Goal: Find specific page/section: Find specific page/section

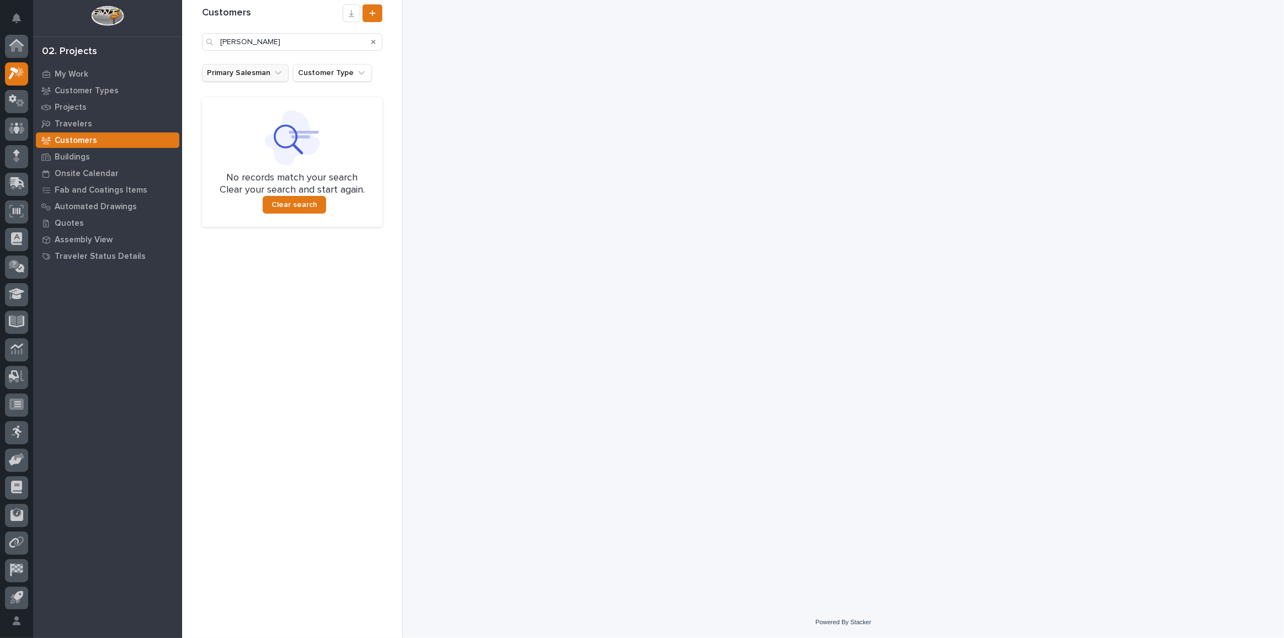
scroll to position [27, 0]
drag, startPoint x: 290, startPoint y: 42, endPoint x: 0, endPoint y: 8, distance: 292.2
click at [182, 8] on div "My Settings Log Out 02. Projects My Work Customer Types Projects Travelers Cust…" at bounding box center [733, 319] width 1102 height 638
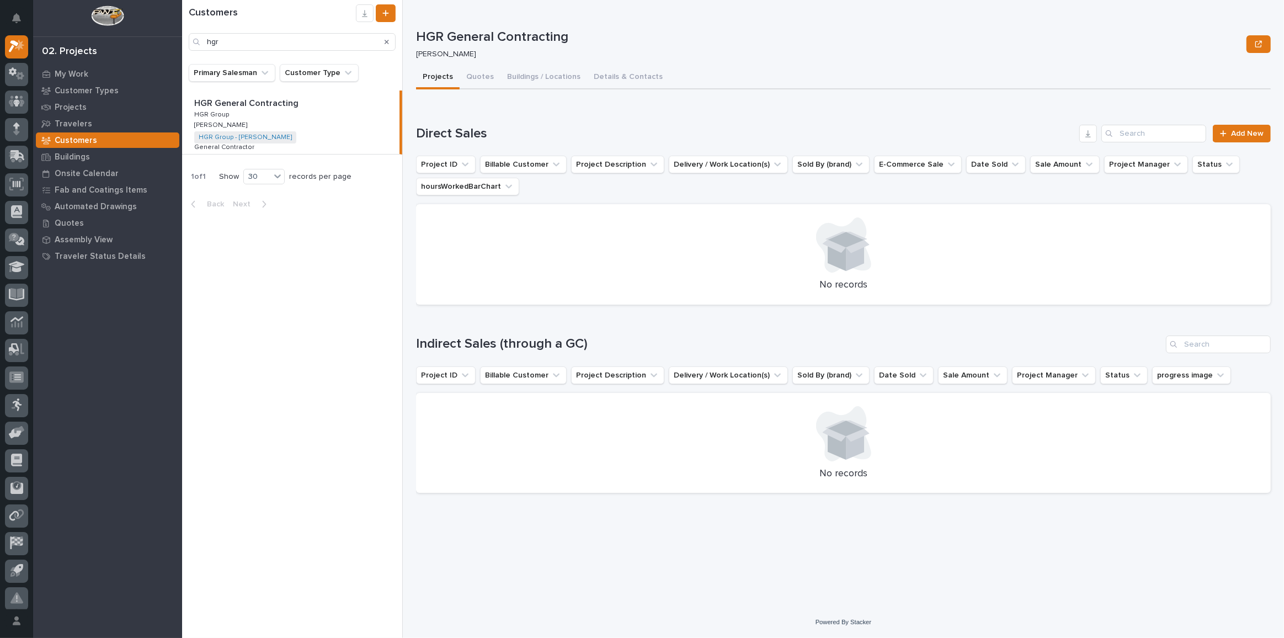
type input "hgr"
click at [268, 117] on div "HGR General Contracting HGR General Contracting HGR Group HGR Group [PERSON_NAM…" at bounding box center [290, 121] width 217 height 63
click at [487, 81] on button "Quotes" at bounding box center [480, 77] width 41 height 23
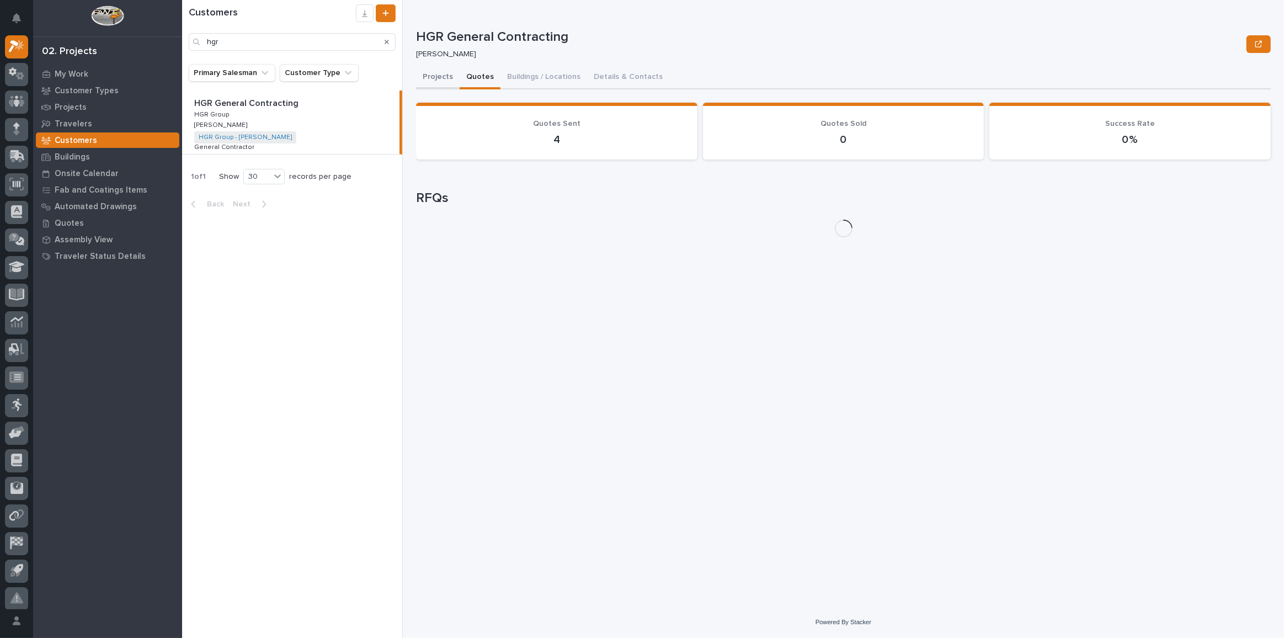
click at [433, 73] on button "Projects" at bounding box center [438, 77] width 44 height 23
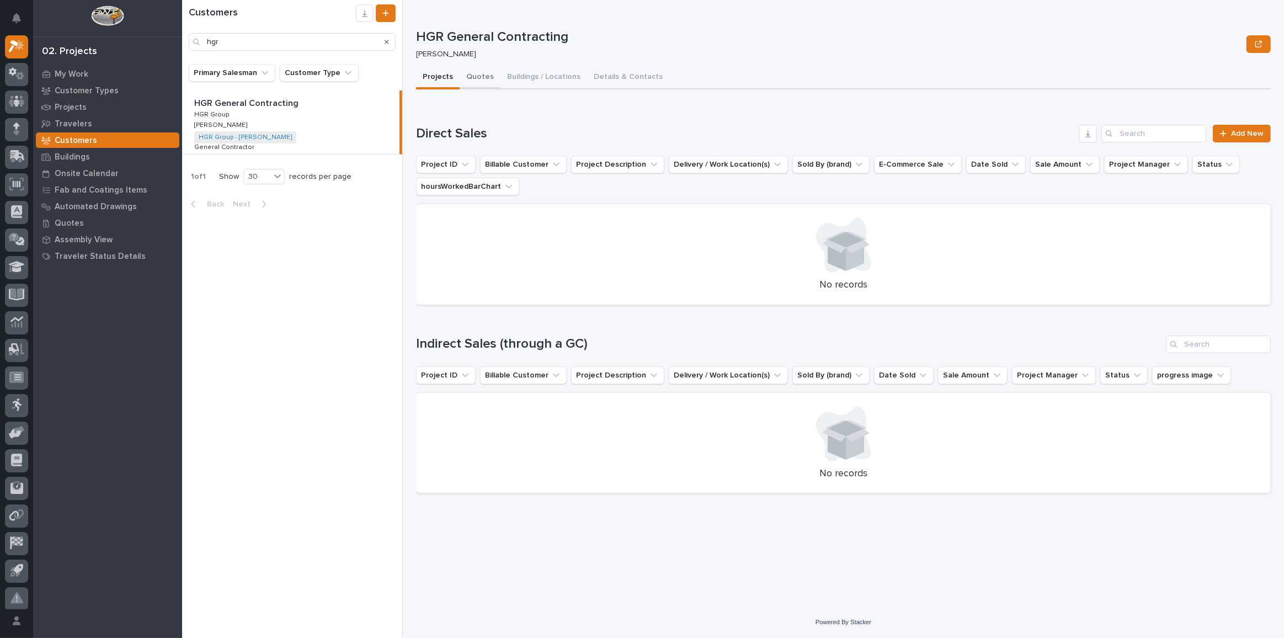
click at [468, 77] on button "Quotes" at bounding box center [480, 77] width 41 height 23
